Goal: Navigation & Orientation: Find specific page/section

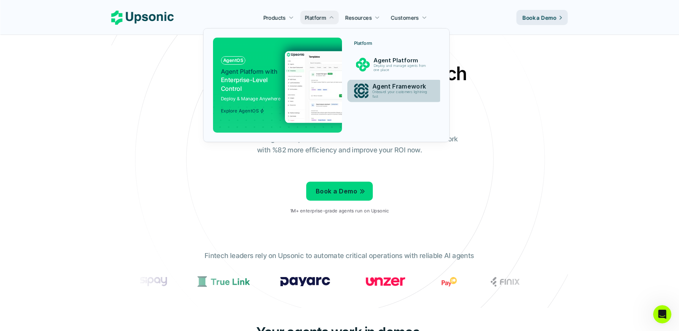
click at [382, 90] on p "Onboard your customers lightning fast" at bounding box center [401, 94] width 58 height 9
click at [397, 92] on p "Onboard your customers lightning fast" at bounding box center [401, 94] width 58 height 9
click at [360, 90] on img at bounding box center [361, 91] width 14 height 14
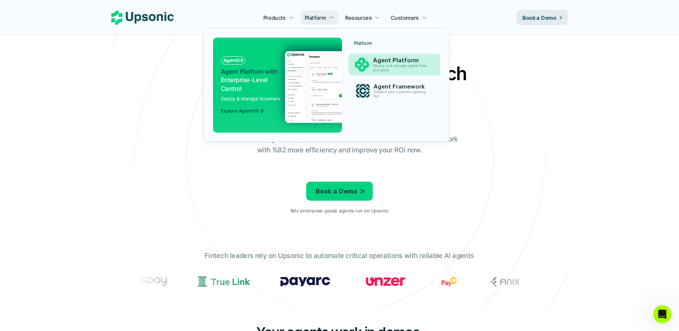
click at [392, 59] on p "Agent Platform" at bounding box center [402, 60] width 58 height 7
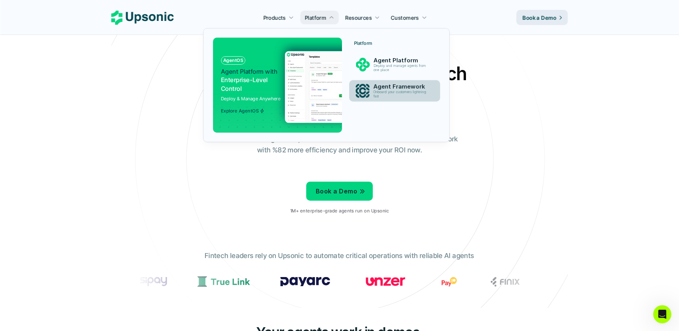
click at [389, 90] on p "Onboard your customers lightning fast" at bounding box center [401, 94] width 56 height 8
click at [250, 92] on p "Agent Platform with Enterprise-Level Control" at bounding box center [250, 79] width 58 height 25
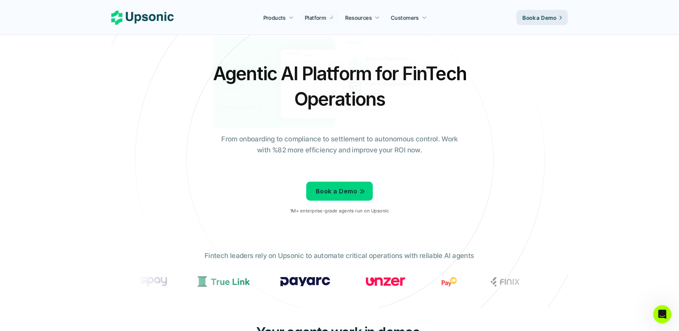
click at [132, 168] on div "Agentic AI Platform for FinTech Operations From onboarding to compliance to set…" at bounding box center [339, 141] width 445 height 160
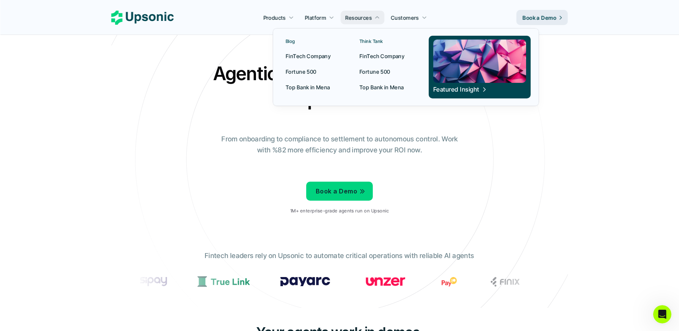
click at [387, 53] on p "FinTech Company" at bounding box center [381, 56] width 45 height 8
click at [316, 54] on p "FinTech Company" at bounding box center [308, 56] width 45 height 8
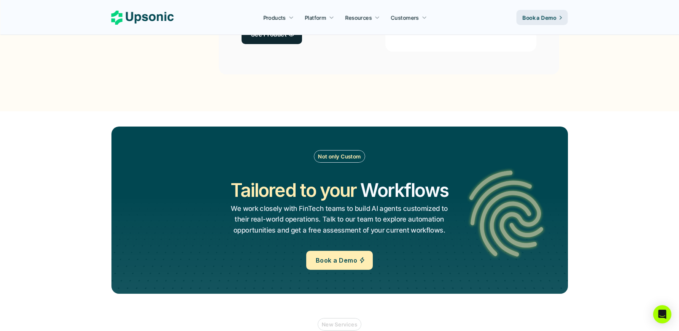
scroll to position [764, 0]
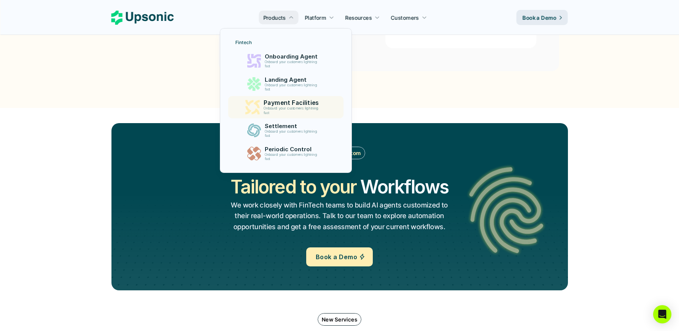
click at [316, 109] on p "Onboard your customers lightning fast" at bounding box center [292, 110] width 58 height 9
